Goal: Find specific page/section: Find specific page/section

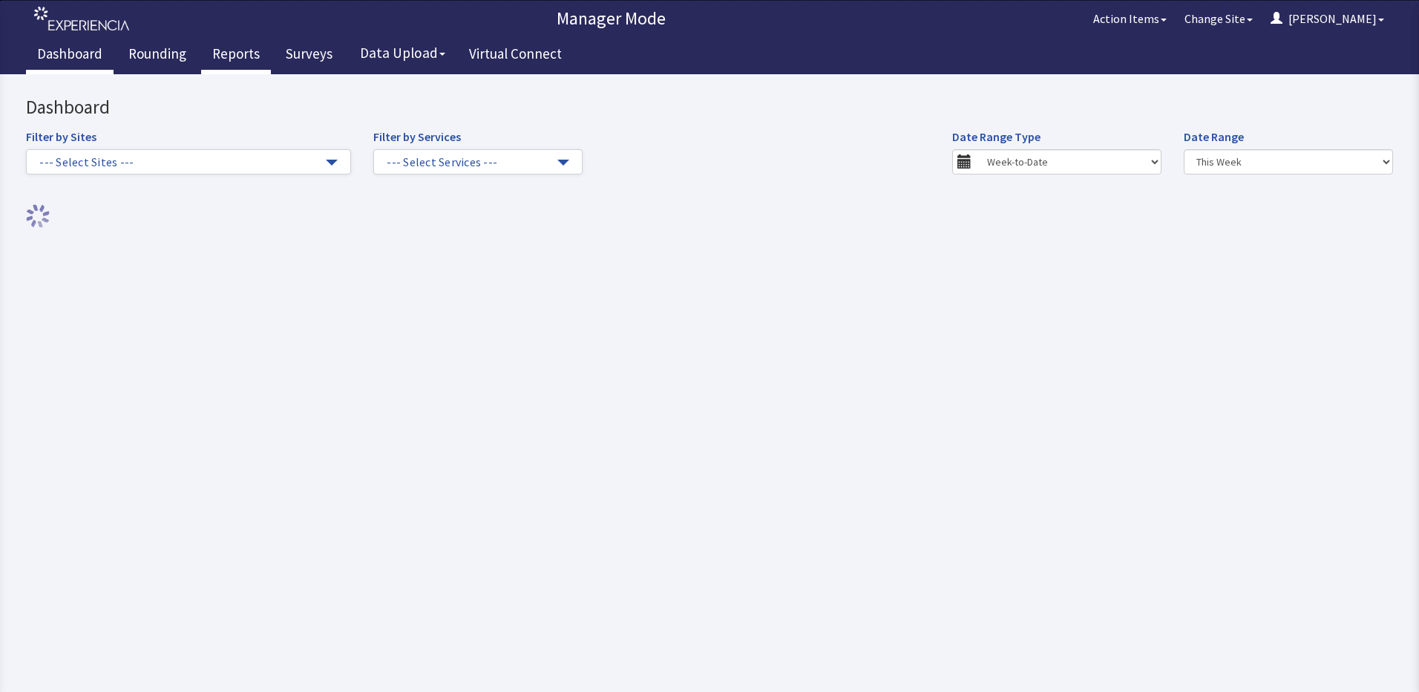
click at [240, 53] on link "Reports" at bounding box center [236, 55] width 70 height 37
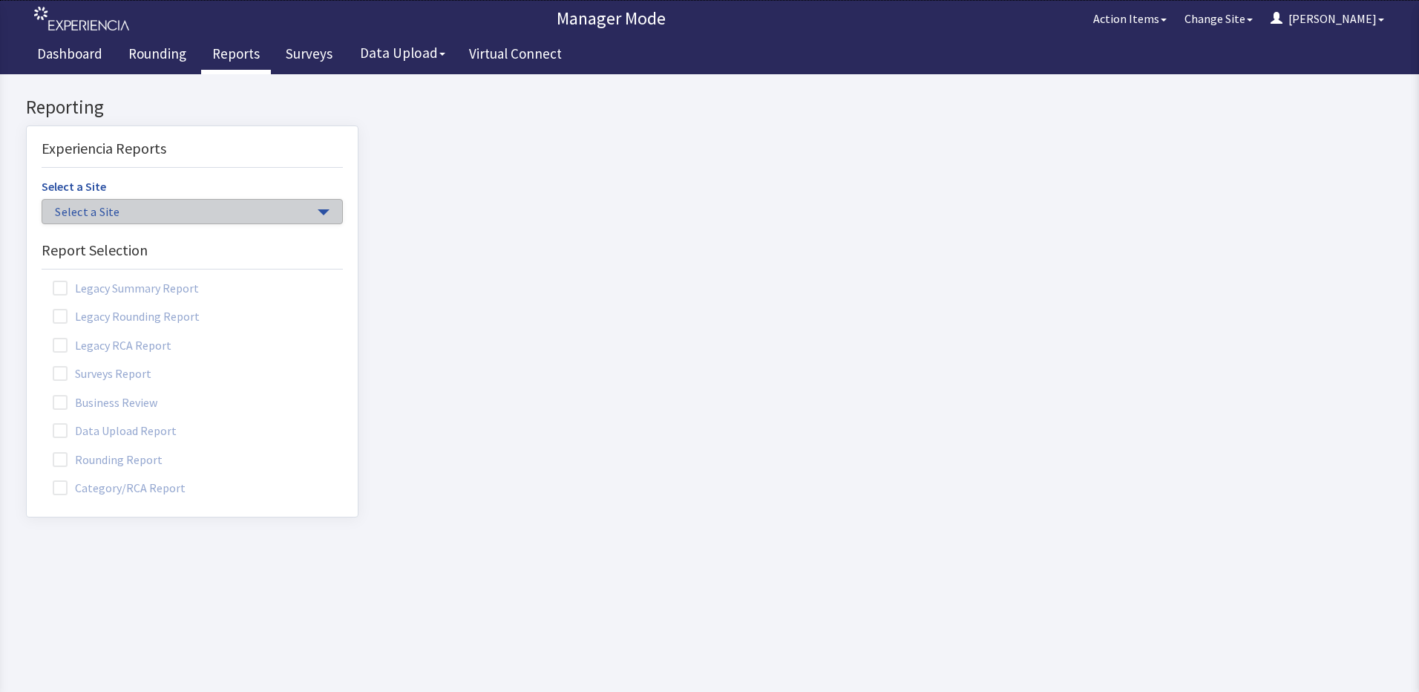
click at [127, 217] on span "Select a Site" at bounding box center [185, 211] width 260 height 17
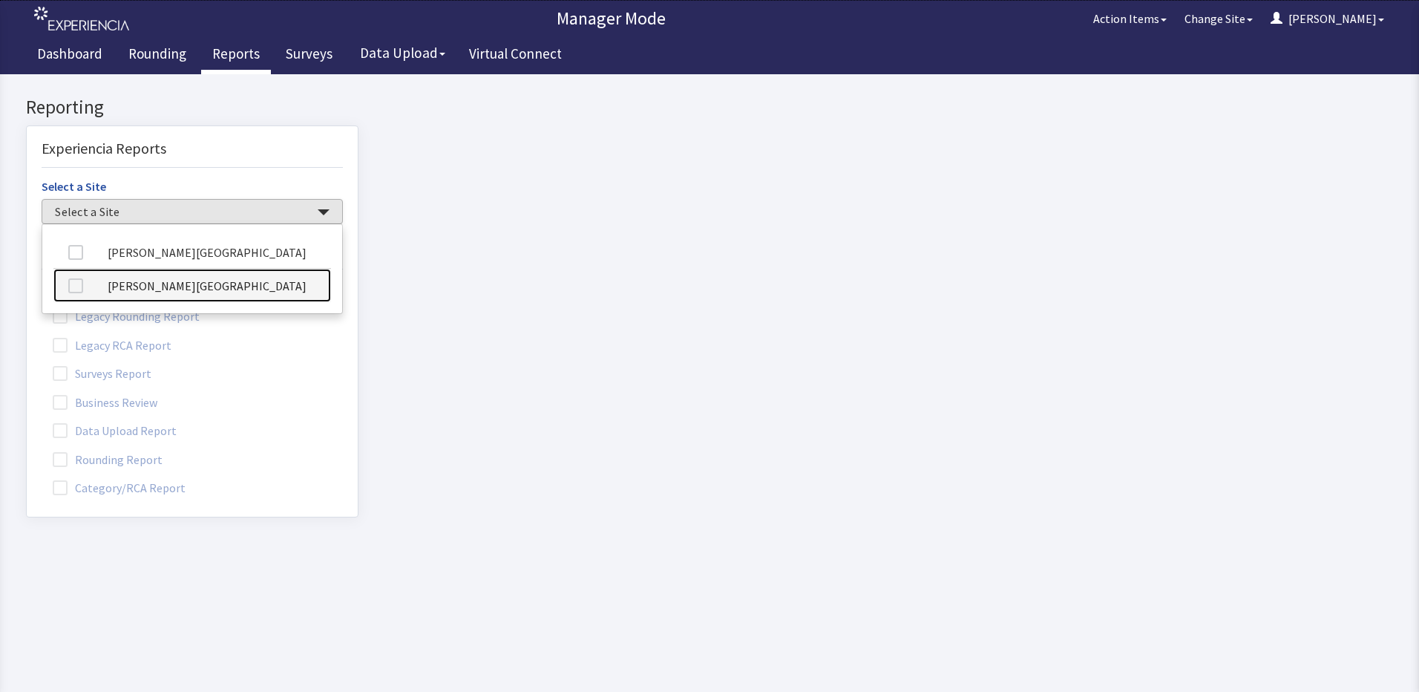
click at [166, 292] on link "[PERSON_NAME][GEOGRAPHIC_DATA]" at bounding box center [192, 285] width 278 height 33
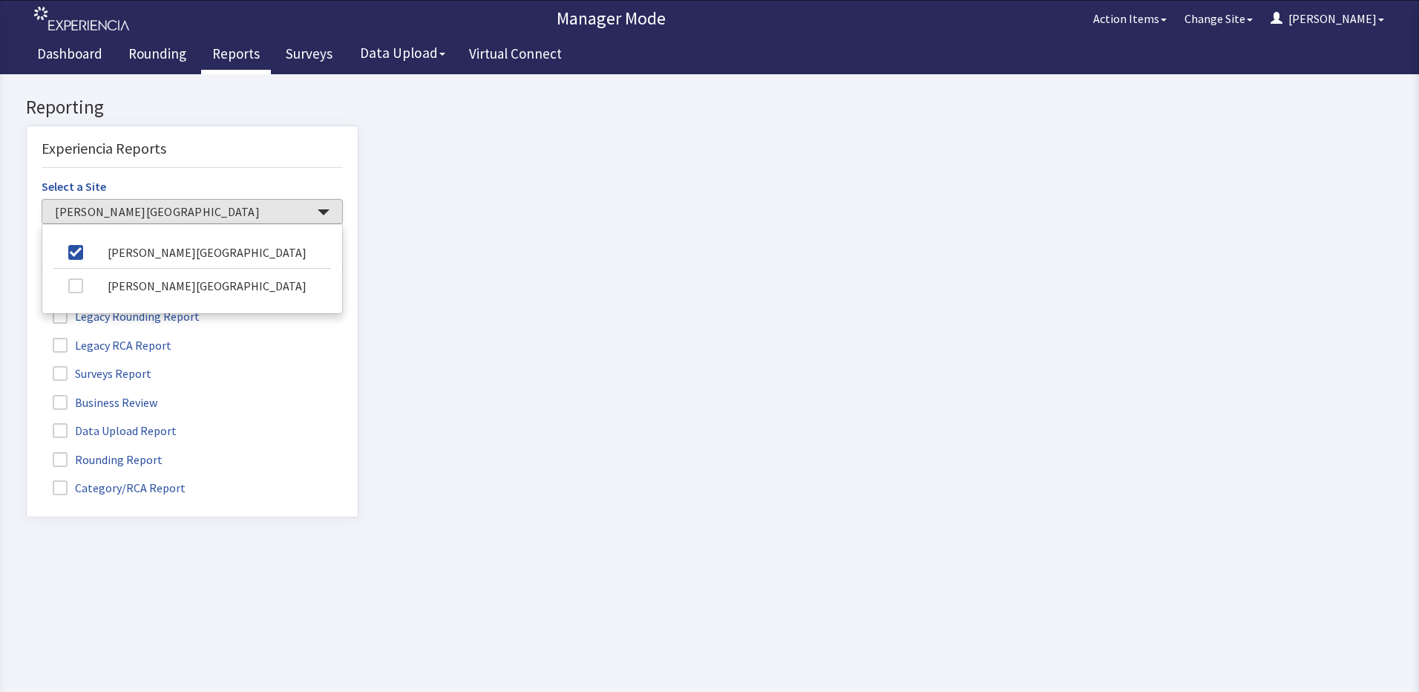
click at [59, 458] on span at bounding box center [60, 459] width 15 height 15
click at [27, 451] on input "Rounding Report" at bounding box center [27, 451] width 0 height 0
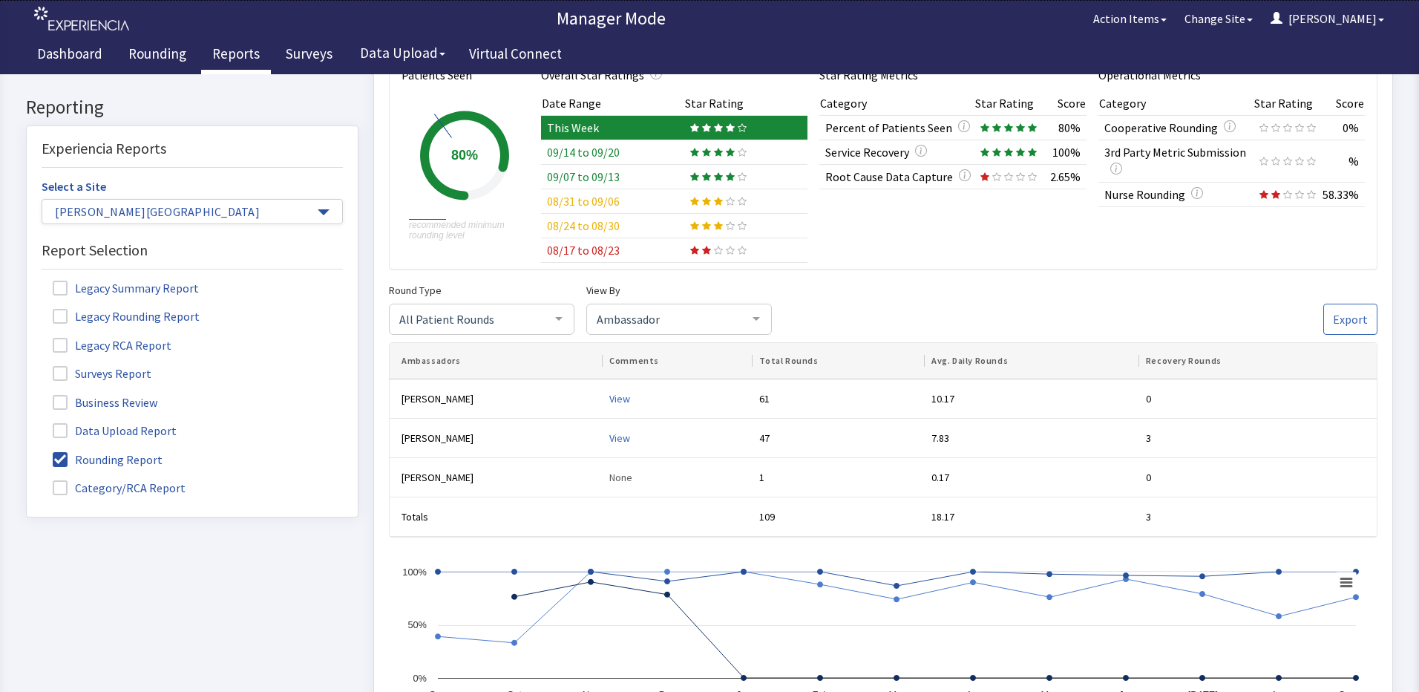
scroll to position [223, 0]
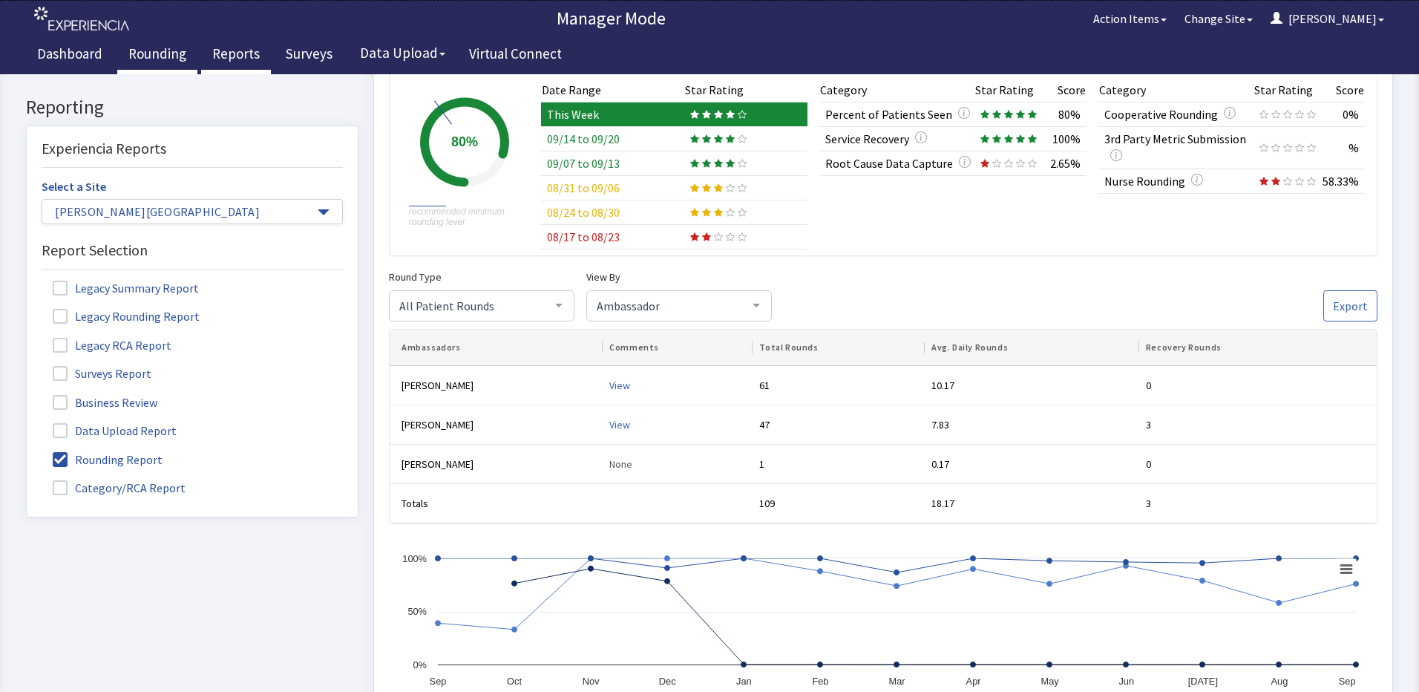
click at [162, 54] on link "Rounding" at bounding box center [157, 55] width 80 height 37
